Goal: Use online tool/utility: Utilize a website feature to perform a specific function

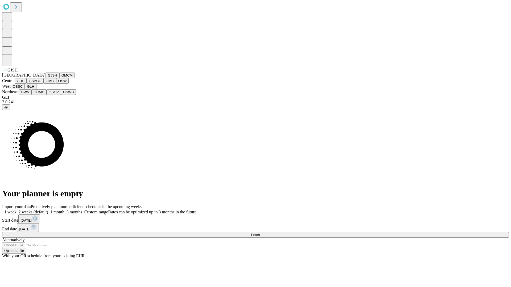
click at [46, 78] on button "GJSH" at bounding box center [53, 76] width 14 height 6
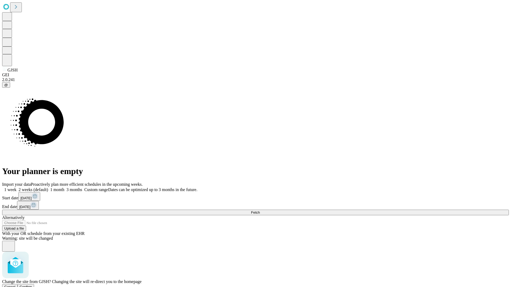
click at [32, 285] on span "Confirm" at bounding box center [26, 287] width 13 height 4
click at [48, 188] on label "2 weeks (default)" at bounding box center [33, 190] width 32 height 5
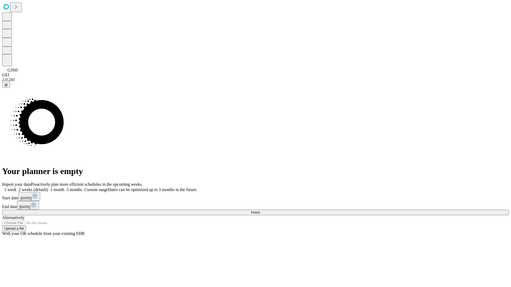
click at [260, 211] on span "Fetch" at bounding box center [255, 213] width 9 height 4
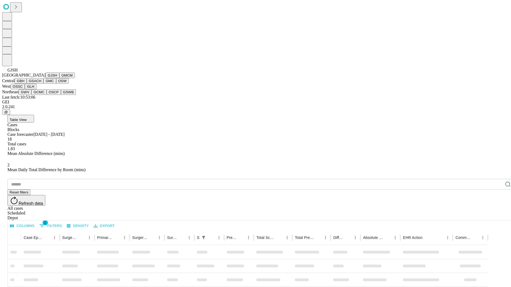
click at [59, 78] on button "GMCM" at bounding box center [66, 76] width 15 height 6
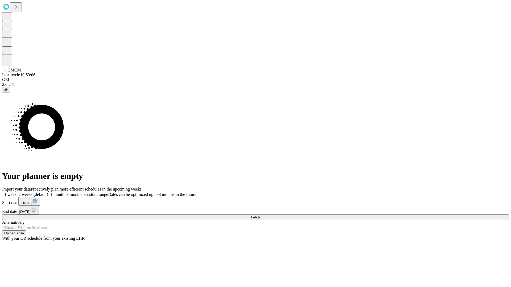
click at [48, 192] on label "2 weeks (default)" at bounding box center [33, 194] width 32 height 5
click at [260, 216] on span "Fetch" at bounding box center [255, 218] width 9 height 4
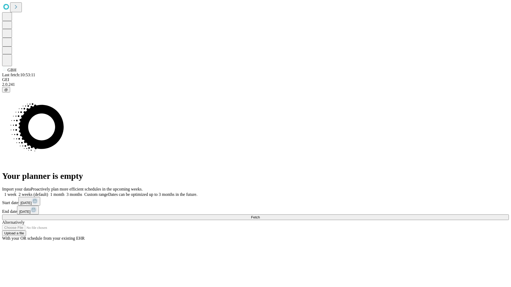
click at [48, 192] on label "2 weeks (default)" at bounding box center [33, 194] width 32 height 5
click at [260, 216] on span "Fetch" at bounding box center [255, 218] width 9 height 4
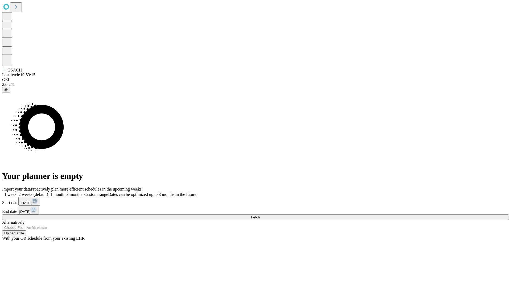
click at [48, 192] on label "2 weeks (default)" at bounding box center [33, 194] width 32 height 5
click at [260, 216] on span "Fetch" at bounding box center [255, 218] width 9 height 4
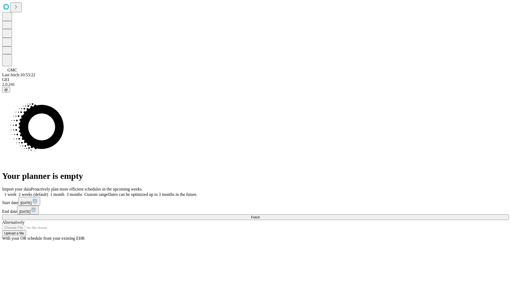
click at [48, 192] on label "2 weeks (default)" at bounding box center [33, 194] width 32 height 5
click at [260, 216] on span "Fetch" at bounding box center [255, 218] width 9 height 4
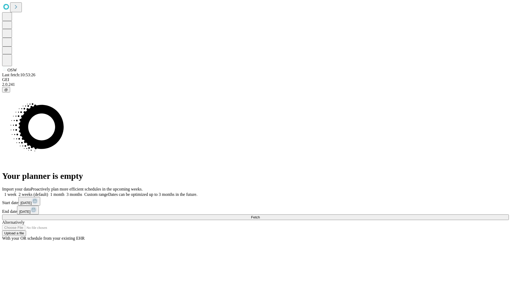
click at [48, 192] on label "2 weeks (default)" at bounding box center [33, 194] width 32 height 5
click at [260, 216] on span "Fetch" at bounding box center [255, 218] width 9 height 4
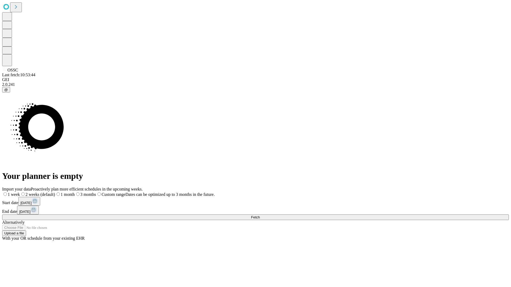
click at [55, 192] on label "2 weeks (default)" at bounding box center [37, 194] width 35 height 5
click at [260, 216] on span "Fetch" at bounding box center [255, 218] width 9 height 4
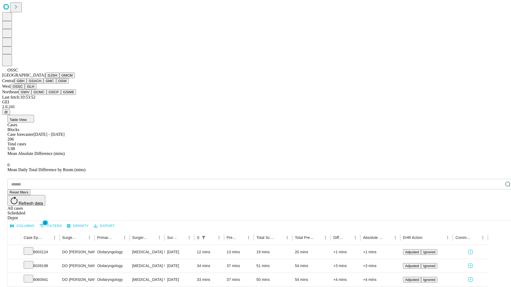
click at [36, 89] on button "GLH" at bounding box center [30, 87] width 11 height 6
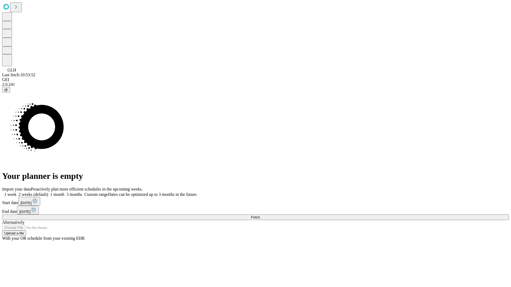
click at [48, 192] on label "2 weeks (default)" at bounding box center [33, 194] width 32 height 5
click at [260, 216] on span "Fetch" at bounding box center [255, 218] width 9 height 4
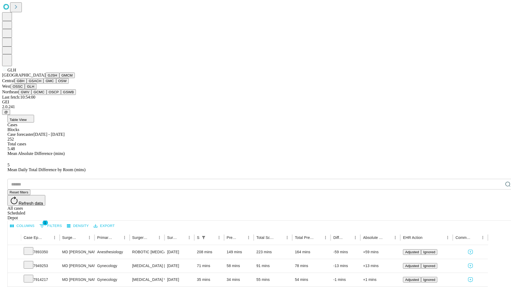
click at [31, 95] on button "GWV" at bounding box center [25, 92] width 13 height 6
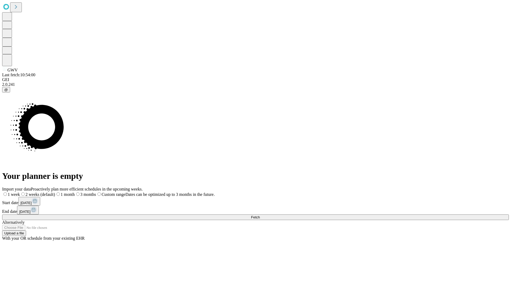
click at [260, 216] on span "Fetch" at bounding box center [255, 218] width 9 height 4
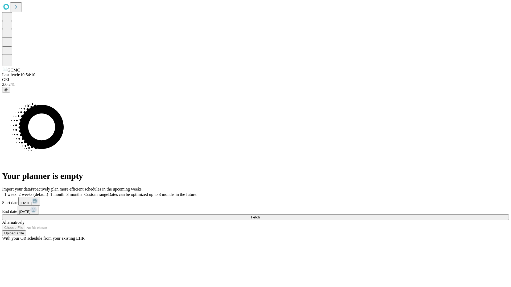
click at [48, 192] on label "2 weeks (default)" at bounding box center [33, 194] width 32 height 5
click at [260, 216] on span "Fetch" at bounding box center [255, 218] width 9 height 4
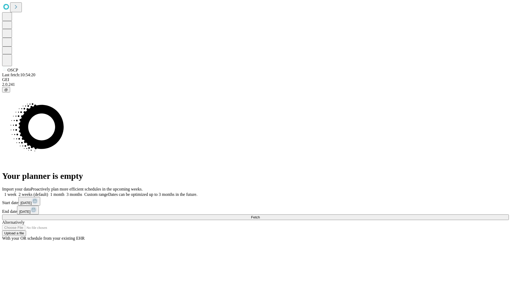
click at [48, 192] on label "2 weeks (default)" at bounding box center [33, 194] width 32 height 5
click at [260, 216] on span "Fetch" at bounding box center [255, 218] width 9 height 4
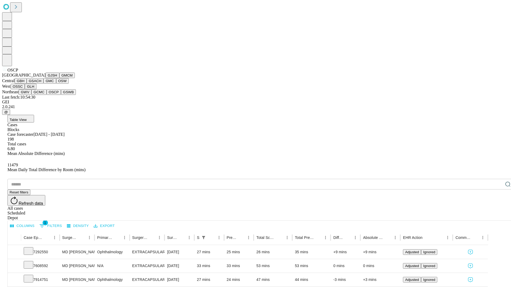
click at [61, 95] on button "GSWB" at bounding box center [68, 92] width 15 height 6
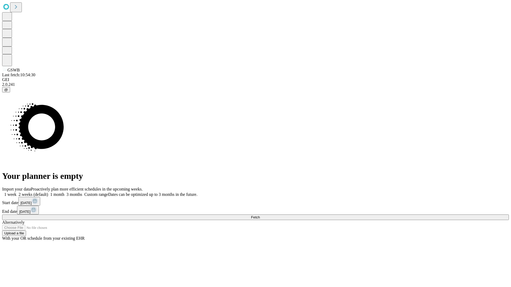
click at [48, 192] on label "2 weeks (default)" at bounding box center [33, 194] width 32 height 5
click at [260, 216] on span "Fetch" at bounding box center [255, 218] width 9 height 4
